Goal: Information Seeking & Learning: Understand process/instructions

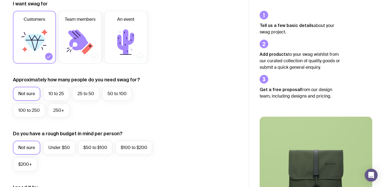
scroll to position [82, 0]
click at [83, 42] on icon at bounding box center [78, 39] width 20 height 21
click at [0, 0] on input "Team members" at bounding box center [0, 0] width 0 height 0
click at [59, 95] on label "10 to 25" at bounding box center [56, 93] width 26 height 14
click at [0, 0] on input "10 to 25" at bounding box center [0, 0] width 0 height 0
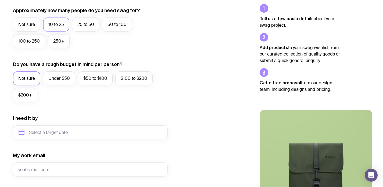
scroll to position [166, 0]
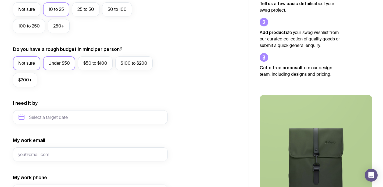
click at [59, 65] on label "Under $50" at bounding box center [59, 63] width 32 height 14
click at [0, 0] on input "Under $50" at bounding box center [0, 0] width 0 height 0
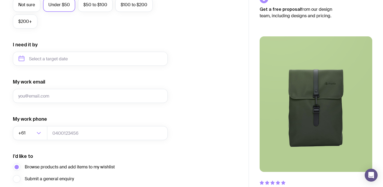
scroll to position [225, 0]
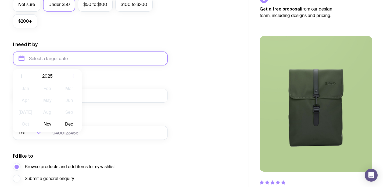
click at [45, 59] on input "text" at bounding box center [90, 58] width 155 height 14
click at [44, 126] on button "Nov" at bounding box center [47, 124] width 20 height 11
type input "November 2025"
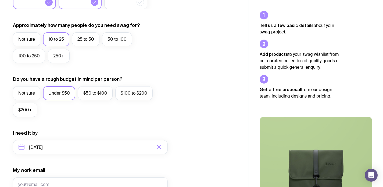
scroll to position [0, 0]
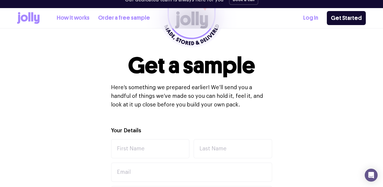
scroll to position [98, 0]
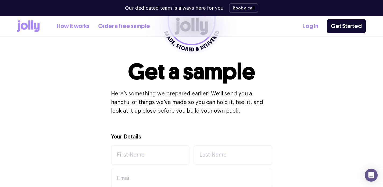
click at [118, 26] on link "Order a free sample" at bounding box center [124, 26] width 52 height 9
click at [66, 24] on link "How it works" at bounding box center [73, 26] width 33 height 9
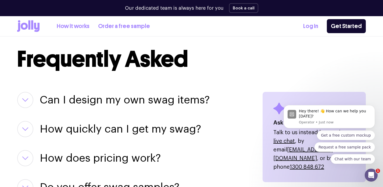
scroll to position [643, 0]
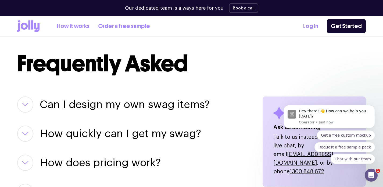
click at [31, 103] on button "button" at bounding box center [25, 104] width 16 height 16
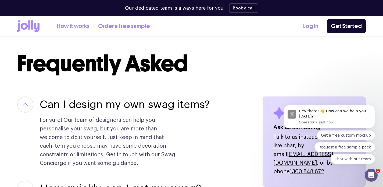
click at [31, 103] on button "button" at bounding box center [25, 104] width 16 height 16
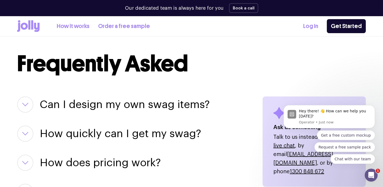
click at [31, 140] on div "How quickly can I get my swag? If you need something in a hurry, let your Swag …" at bounding box center [133, 133] width 233 height 16
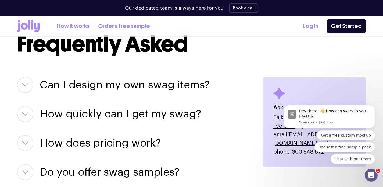
scroll to position [666, 0]
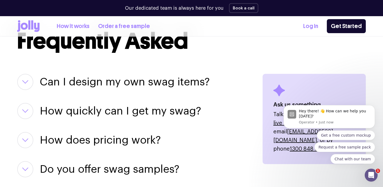
click at [19, 109] on button "button" at bounding box center [25, 111] width 16 height 16
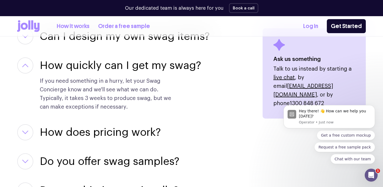
scroll to position [713, 0]
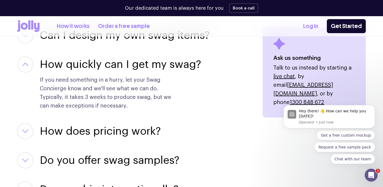
click at [27, 128] on button "button" at bounding box center [25, 131] width 16 height 16
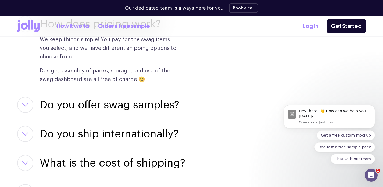
scroll to position [821, 0]
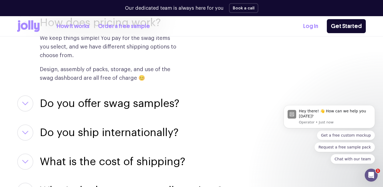
click at [30, 106] on button "button" at bounding box center [25, 103] width 16 height 16
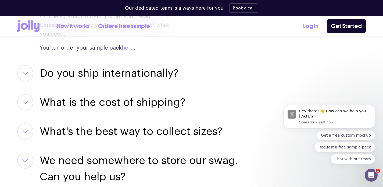
scroll to position [948, 0]
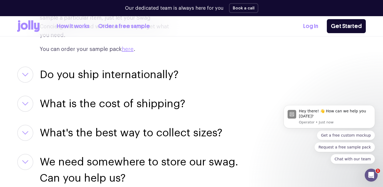
click at [23, 97] on button "button" at bounding box center [25, 103] width 16 height 16
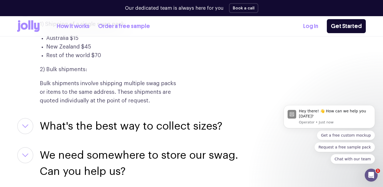
scroll to position [1041, 0]
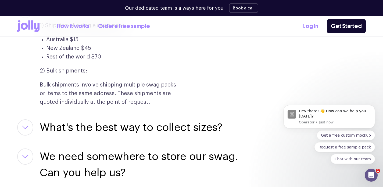
click at [24, 121] on button "button" at bounding box center [25, 127] width 16 height 16
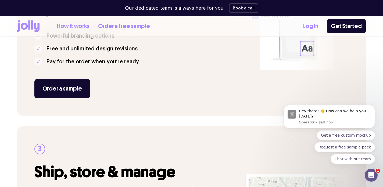
scroll to position [0, 0]
